Goal: Transaction & Acquisition: Purchase product/service

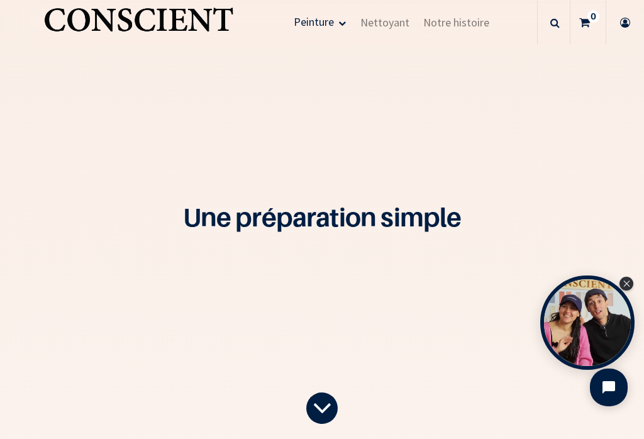
scroll to position [1915, 0]
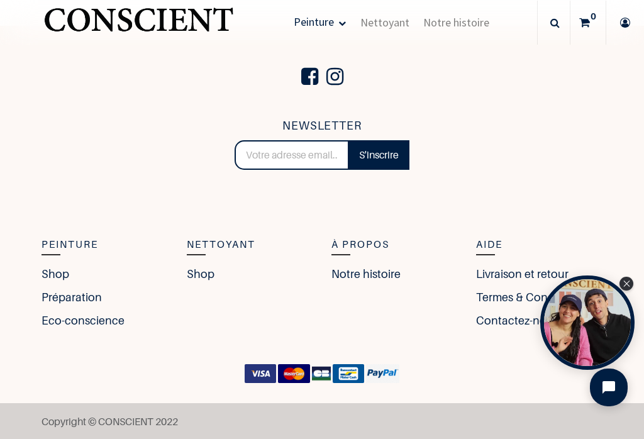
click at [59, 277] on link "Shop" at bounding box center [56, 274] width 28 height 17
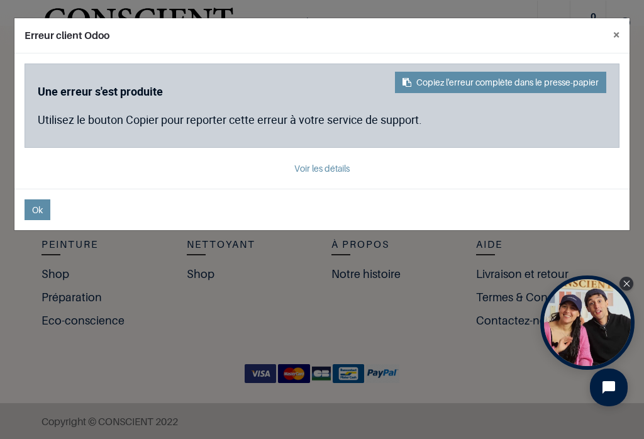
click at [614, 33] on button "×" at bounding box center [616, 34] width 26 height 33
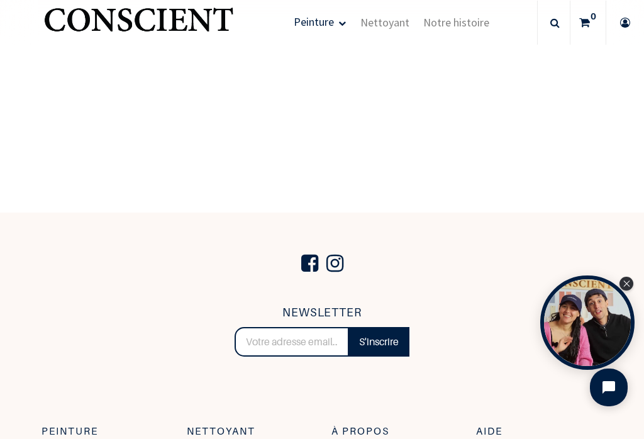
scroll to position [1723, 0]
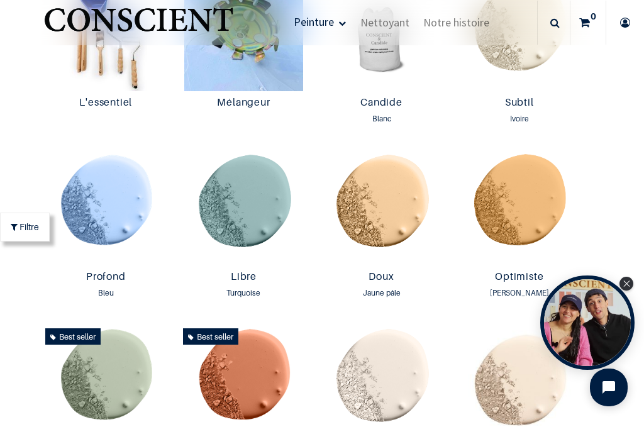
scroll to position [720, 0]
click at [388, 206] on img at bounding box center [382, 207] width 132 height 117
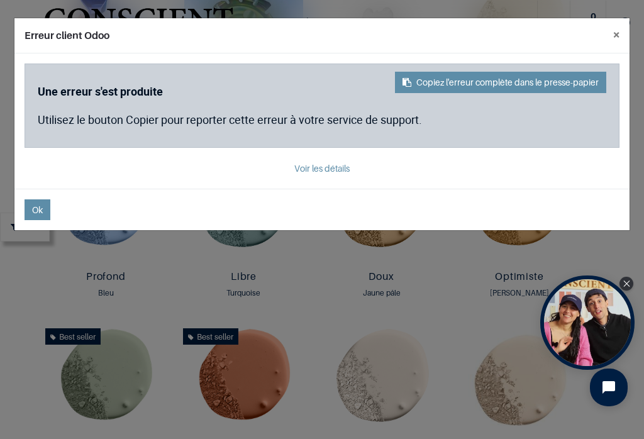
click at [615, 43] on button "×" at bounding box center [616, 34] width 26 height 33
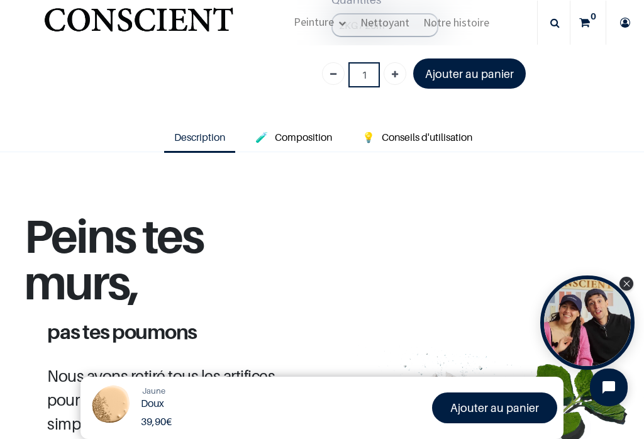
scroll to position [345, 0]
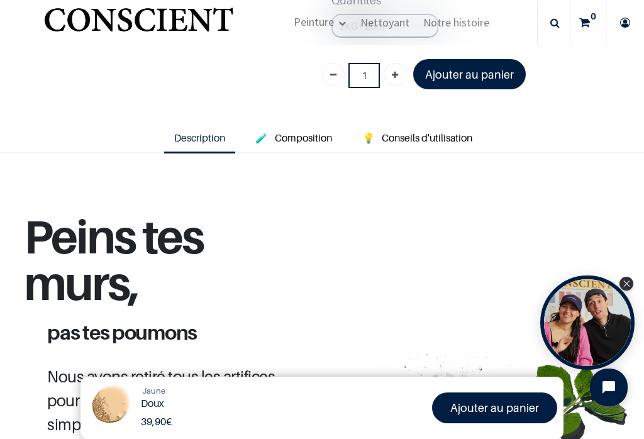
click at [423, 134] on span "Conseils d'utilisation" at bounding box center [427, 138] width 91 height 13
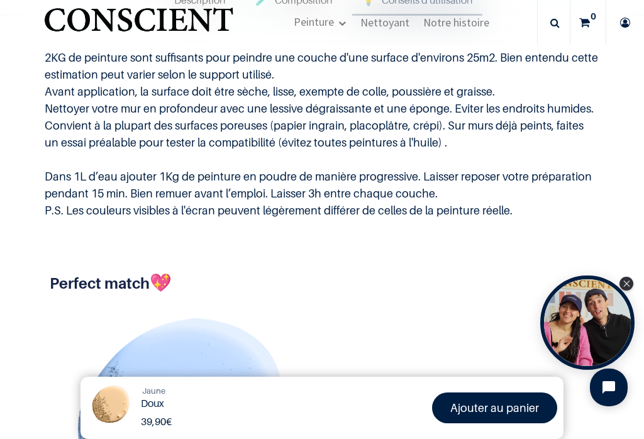
scroll to position [484, 0]
